Goal: Task Accomplishment & Management: Complete application form

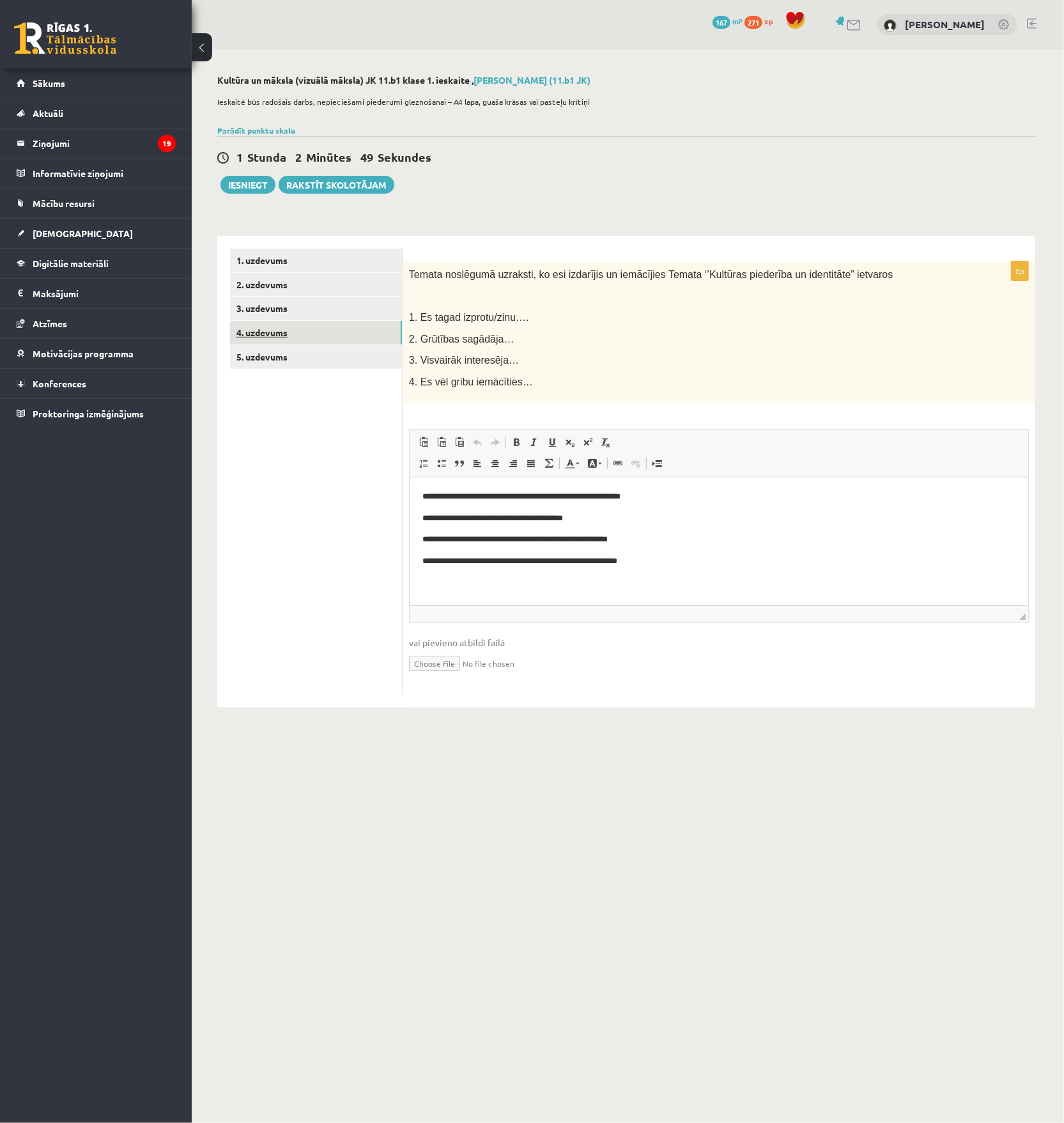
click at [315, 324] on link "4. uzdevums" at bounding box center [316, 332] width 171 height 24
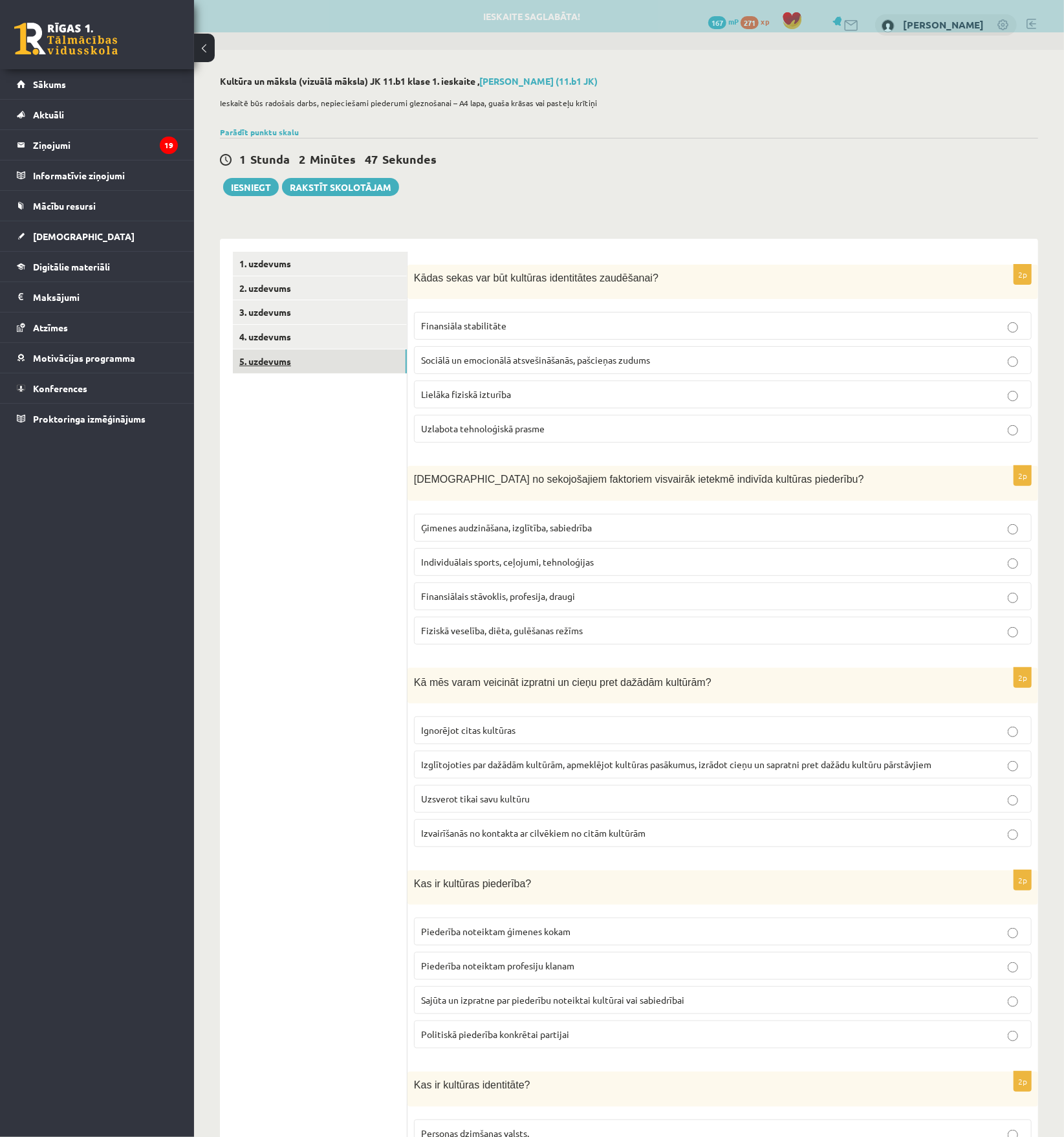
click at [305, 356] on link "5. uzdevums" at bounding box center [320, 361] width 174 height 24
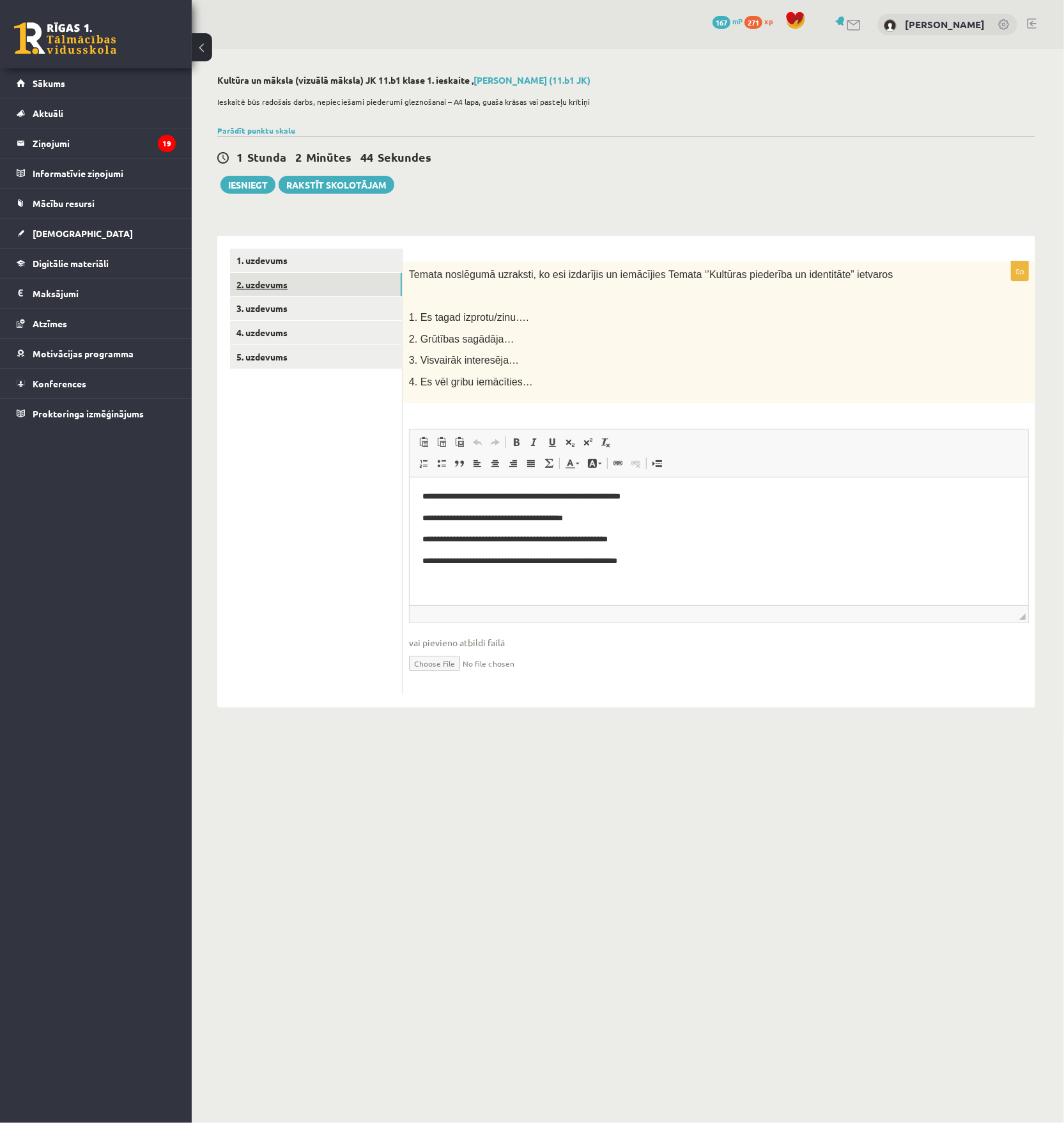
click at [321, 281] on link "2. uzdevums" at bounding box center [316, 284] width 171 height 24
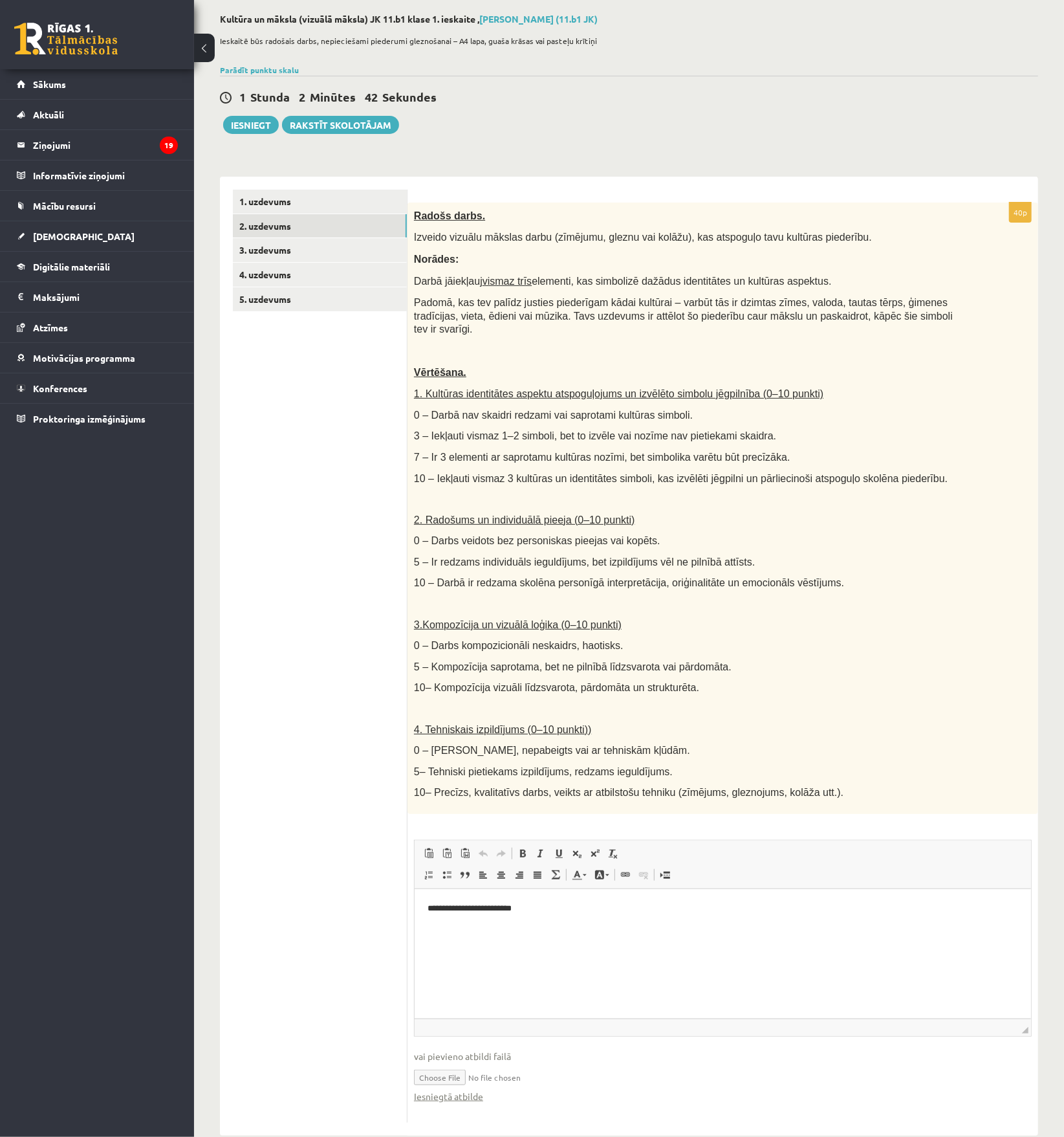
scroll to position [73, 0]
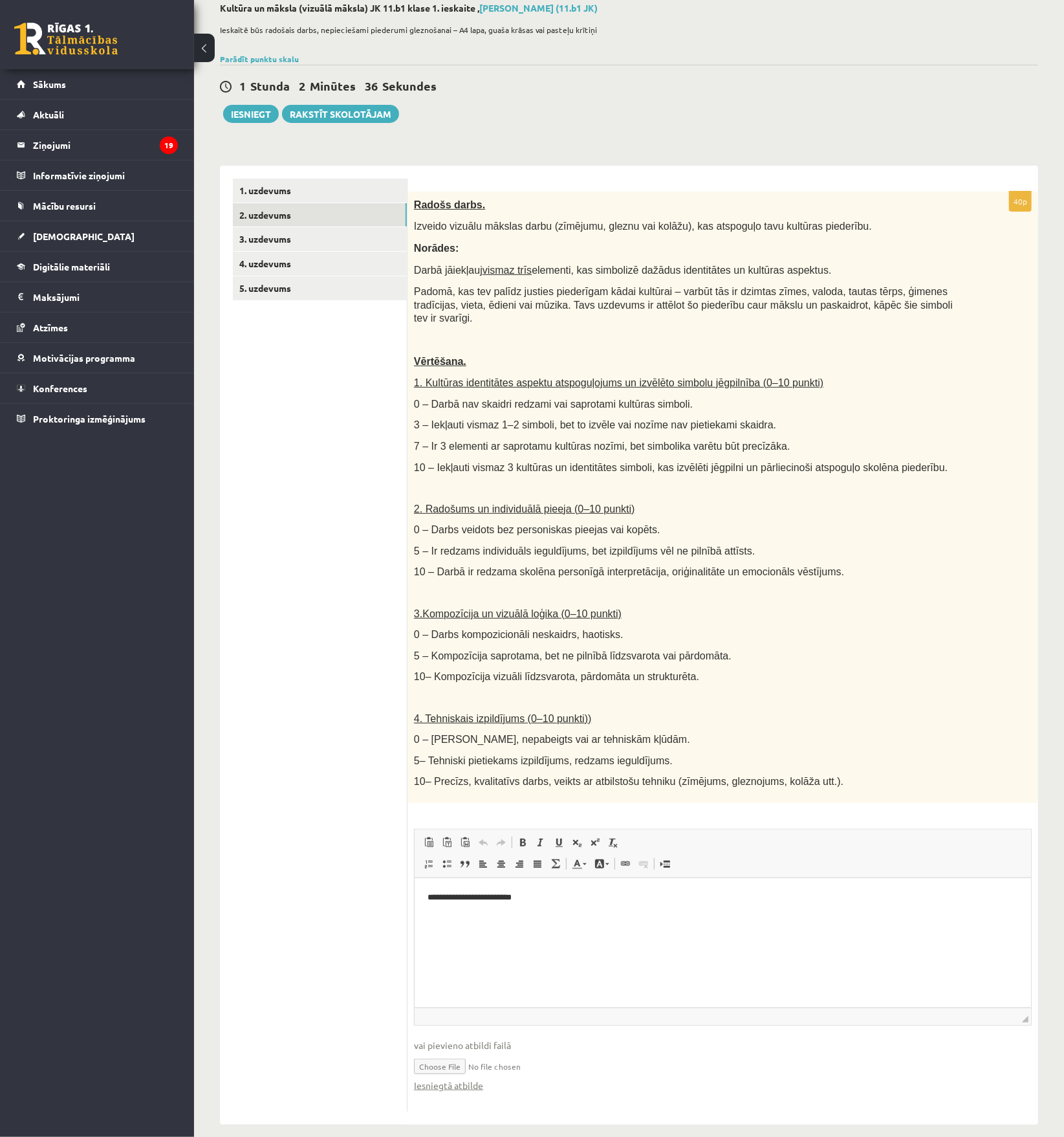
click at [451, 1054] on input "file" at bounding box center [724, 1065] width 618 height 26
type input "**********"
click at [535, 1109] on div "40p Radošs darbs. Izveido vizuālu mākslas darbu (zīmējumu, gleznu vai kolāžu), …" at bounding box center [723, 645] width 631 height 959
click at [299, 236] on link "3. uzdevums" at bounding box center [320, 239] width 174 height 24
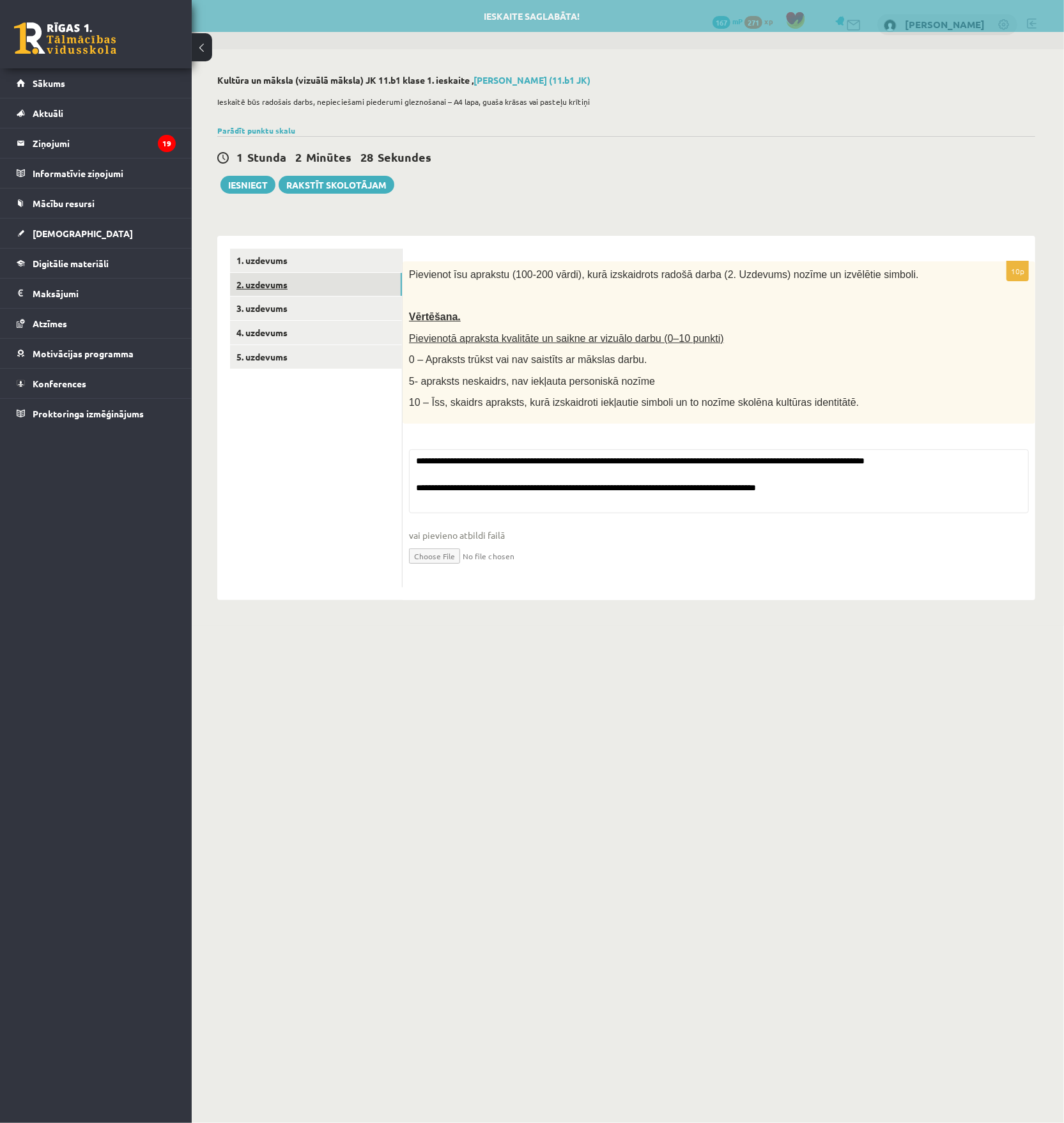
click at [277, 282] on link "2. uzdevums" at bounding box center [316, 284] width 171 height 24
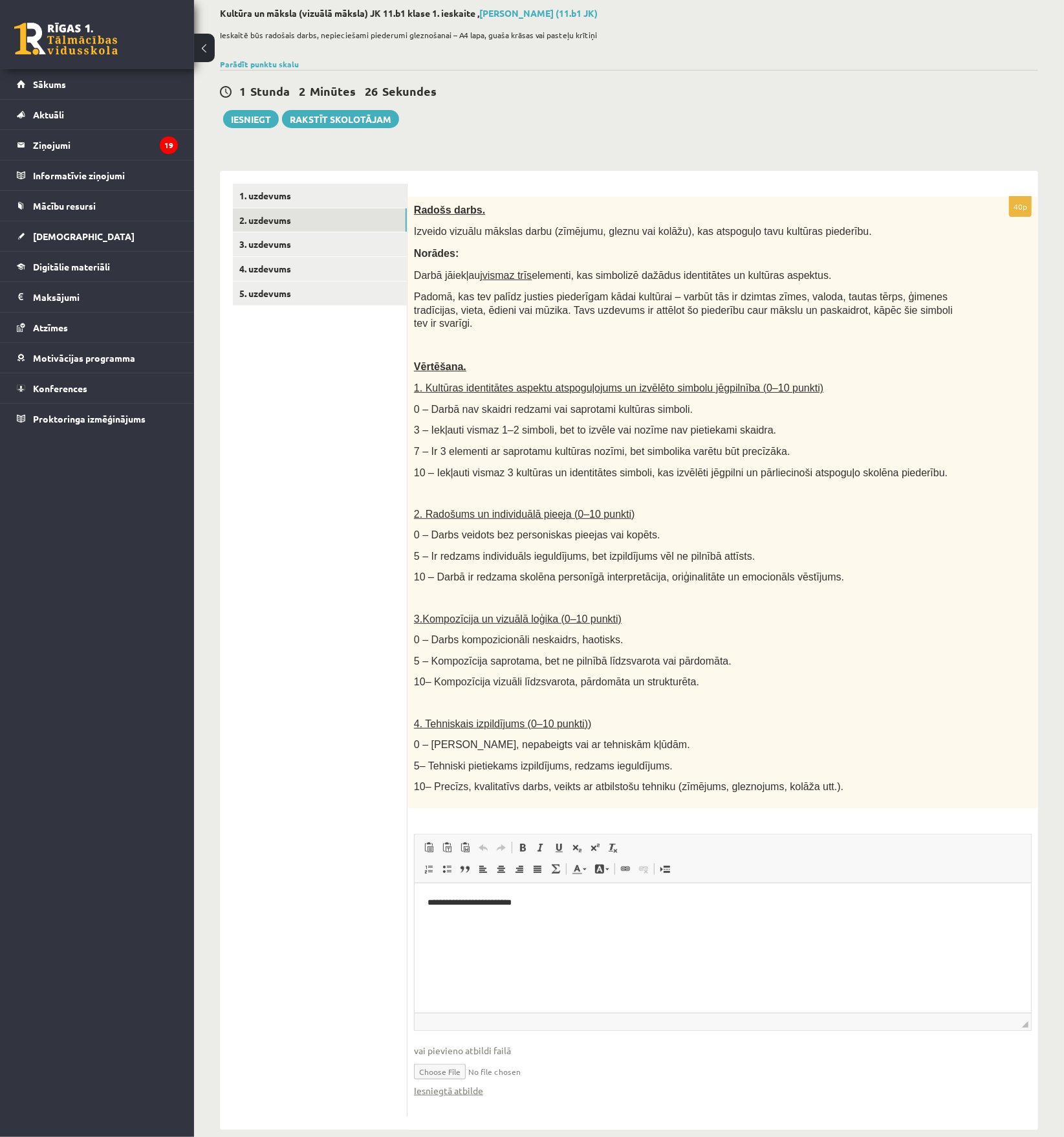
scroll to position [73, 0]
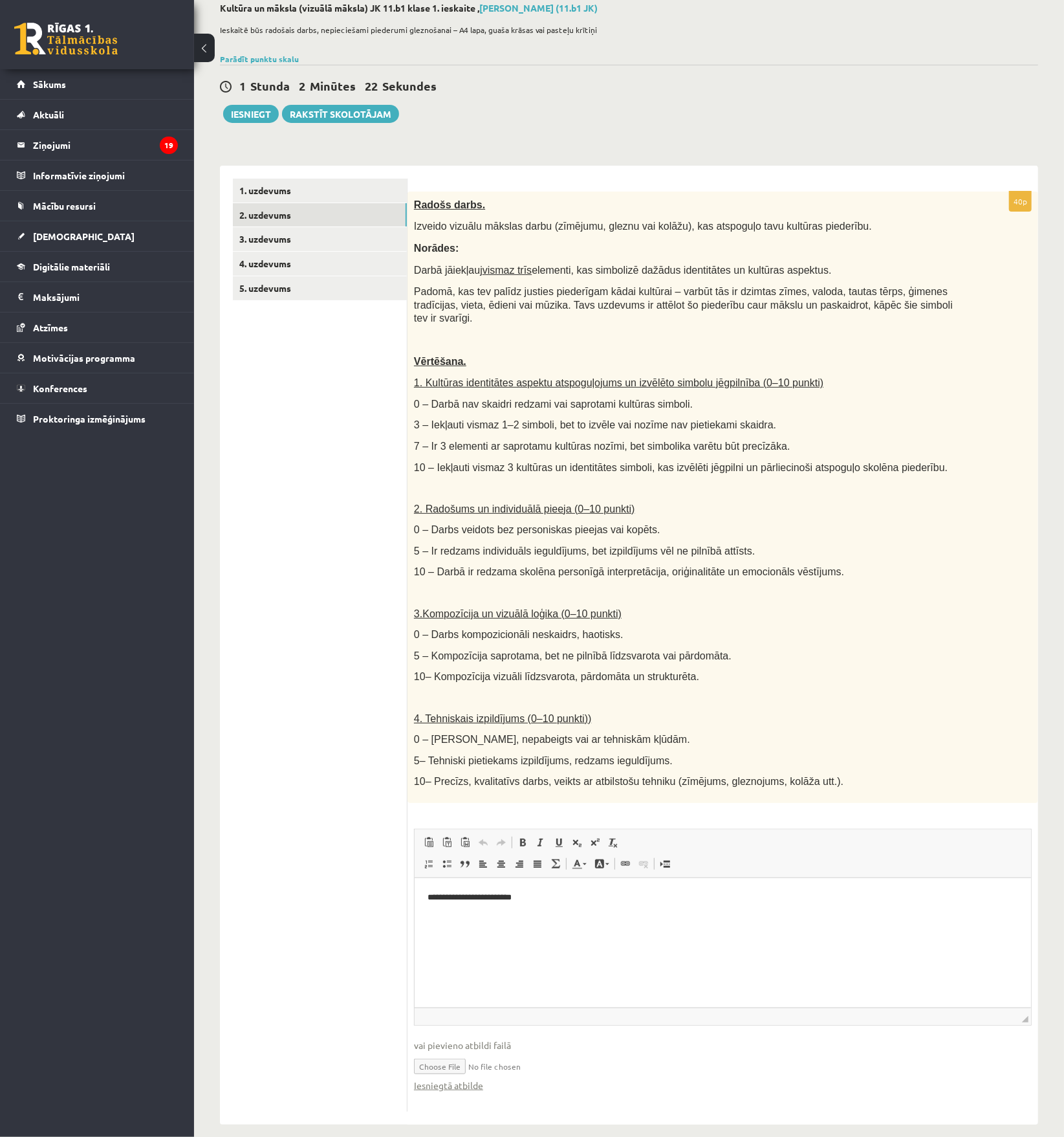
click at [462, 1057] on input "file" at bounding box center [724, 1065] width 618 height 26
type input "**********"
click at [458, 1078] on link "Iesniegtā atbilde" at bounding box center [449, 1085] width 69 height 14
click at [255, 112] on button "Iesniegt" at bounding box center [251, 113] width 56 height 19
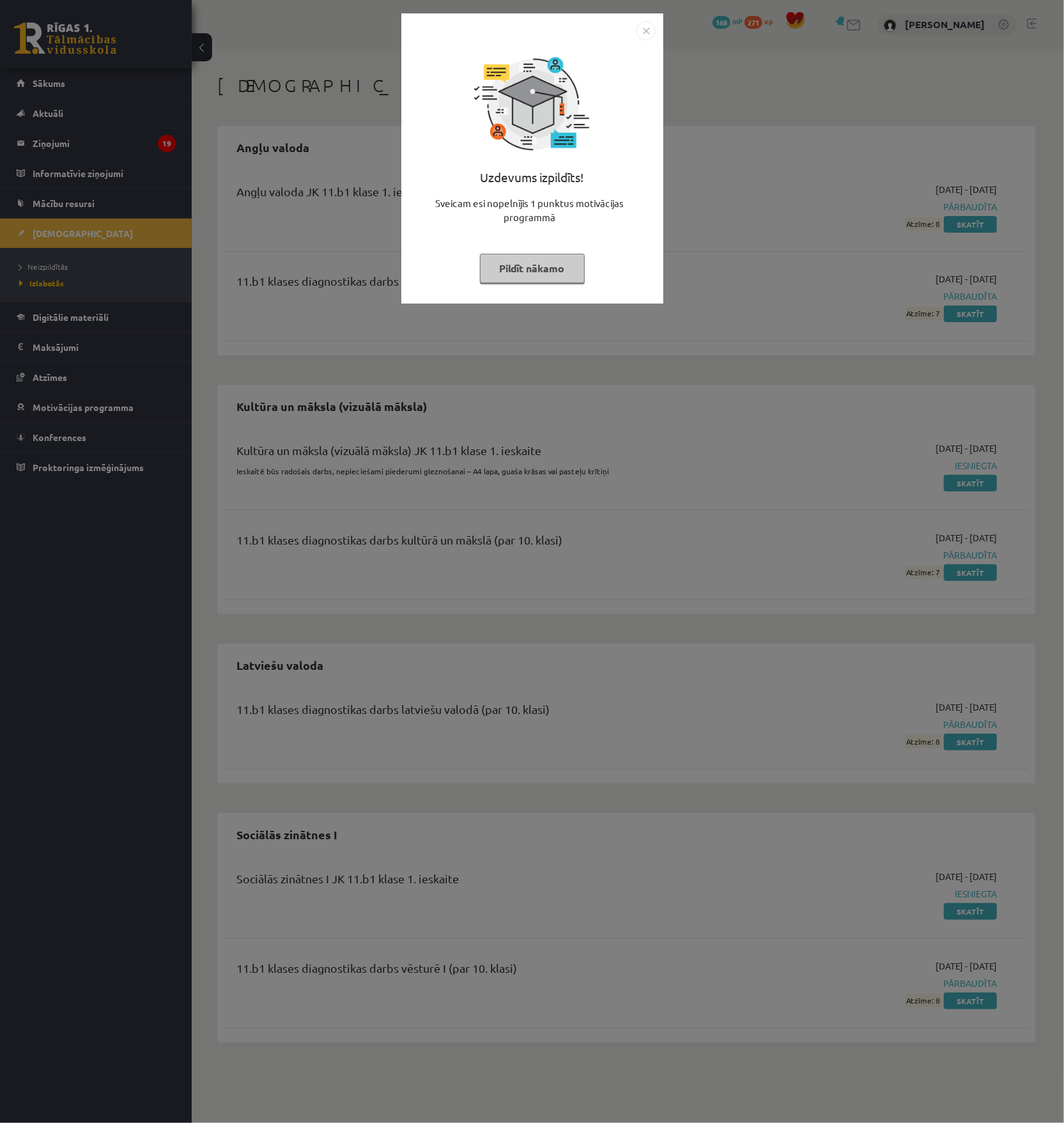
click at [650, 36] on img "Close" at bounding box center [646, 31] width 19 height 19
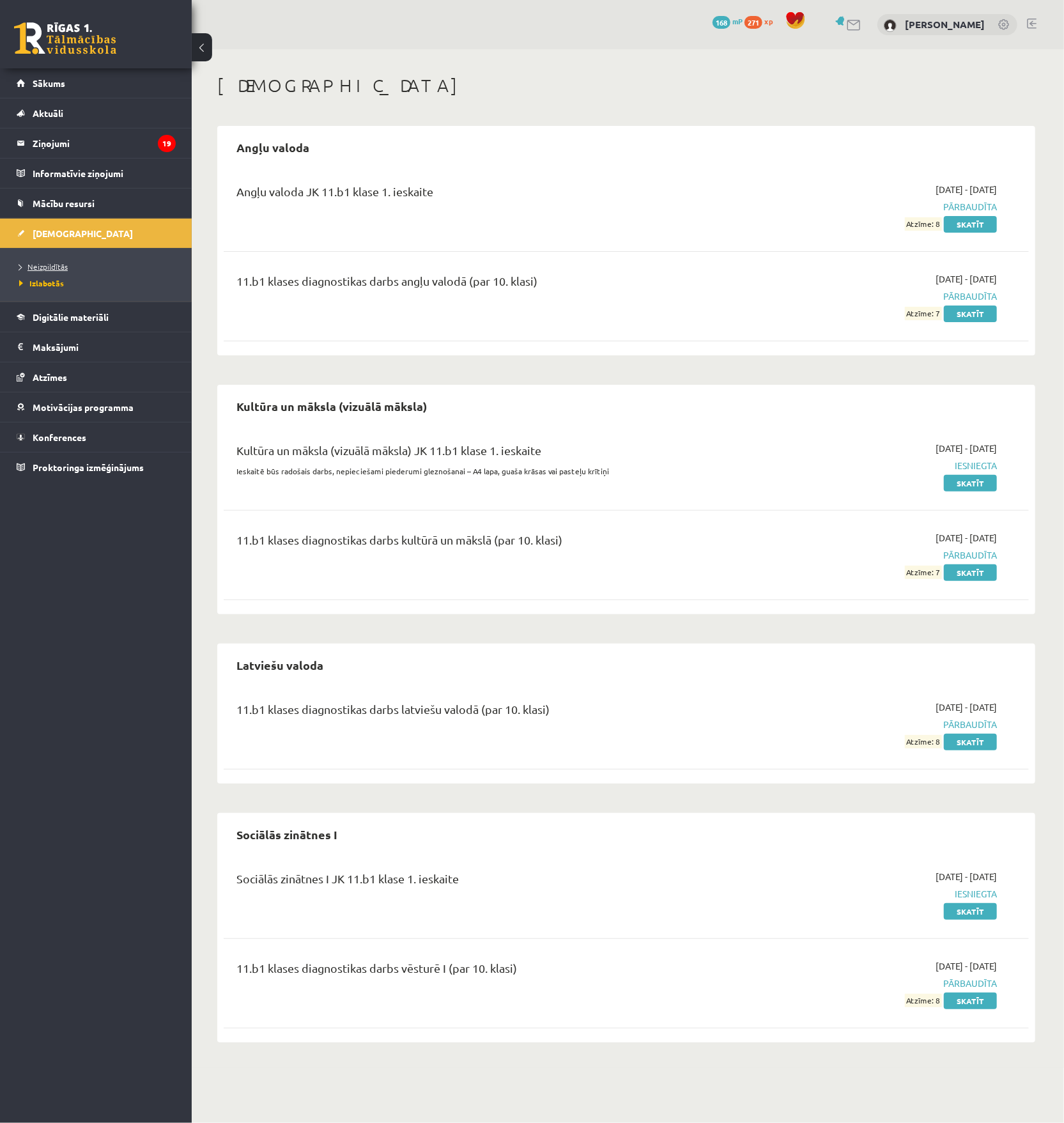
click at [37, 267] on span "Neizpildītās" at bounding box center [43, 266] width 48 height 11
